Goal: Navigation & Orientation: Find specific page/section

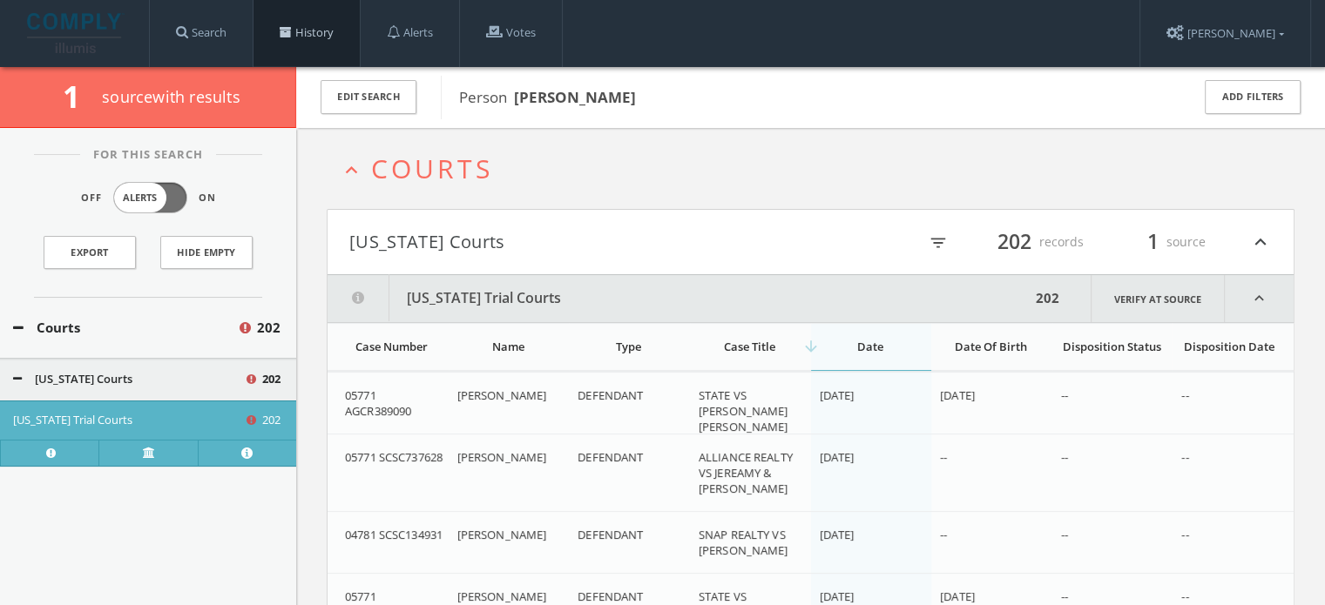
click at [324, 27] on link "History" at bounding box center [306, 33] width 106 height 66
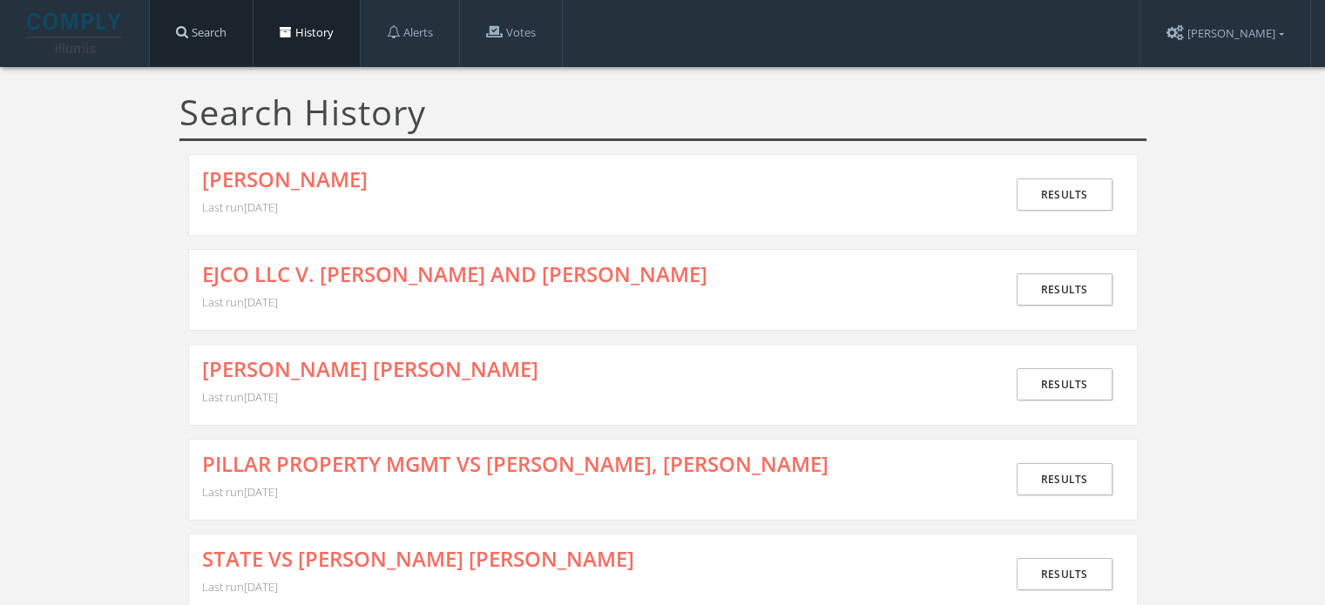
click at [230, 44] on link "Search" at bounding box center [201, 33] width 103 height 66
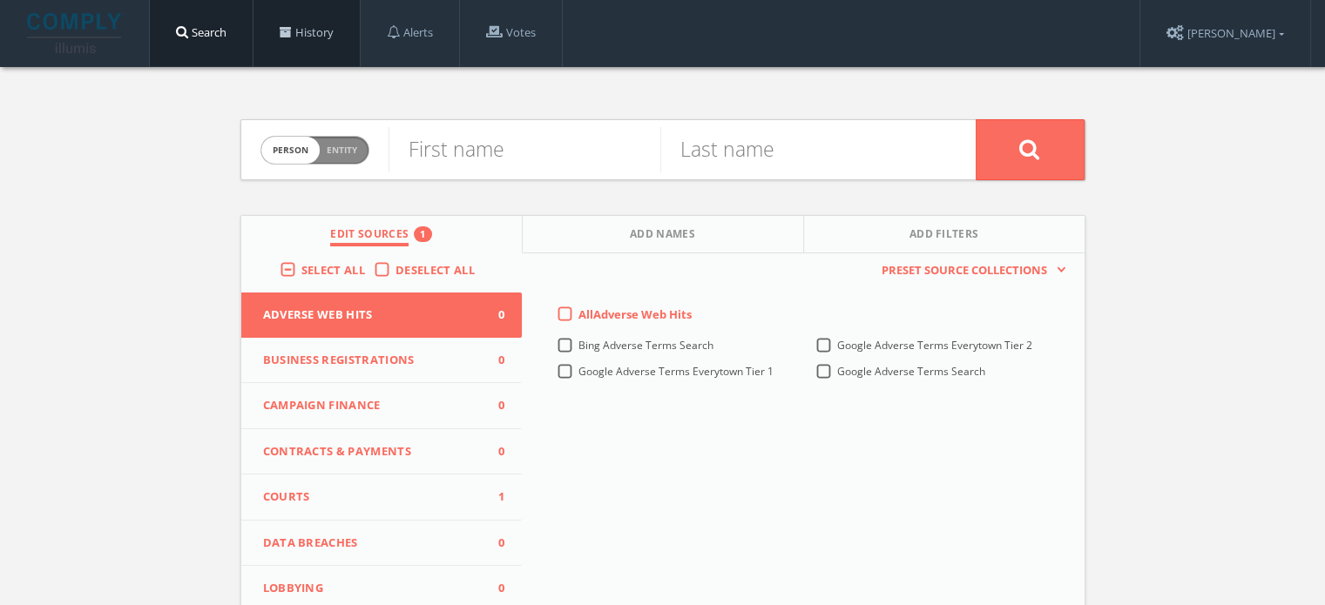
click at [310, 27] on link "History" at bounding box center [306, 33] width 106 height 66
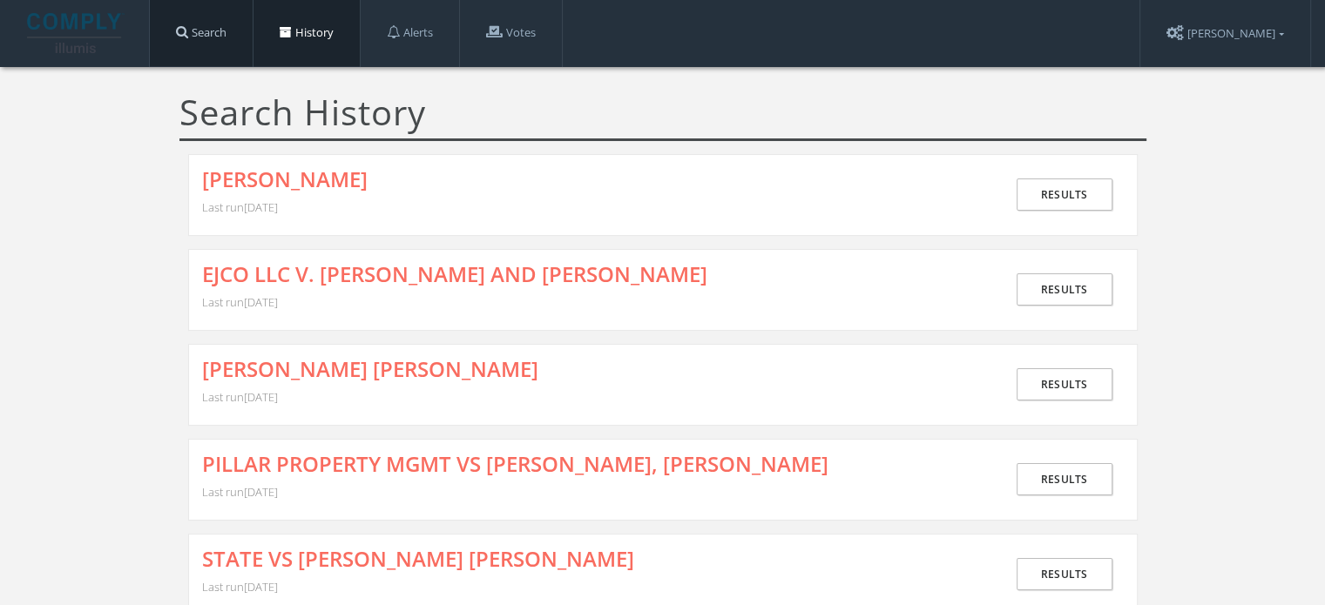
click at [216, 44] on link "Search" at bounding box center [201, 33] width 103 height 66
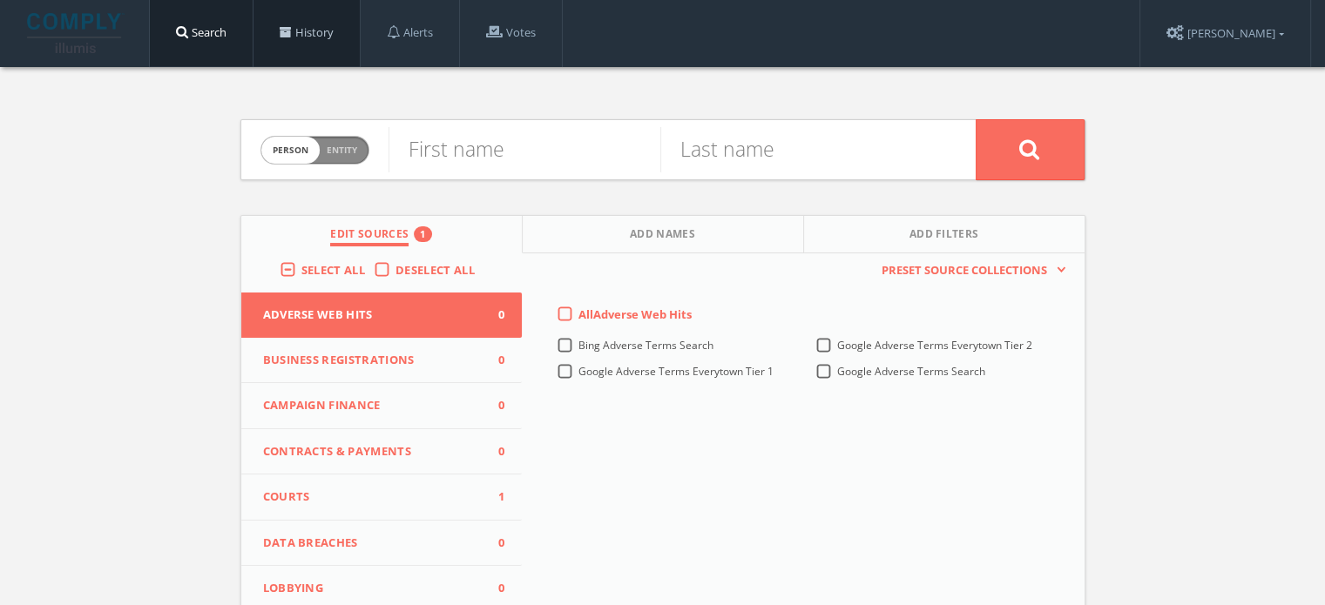
click at [318, 26] on link "History" at bounding box center [306, 33] width 106 height 66
